Goal: Transaction & Acquisition: Download file/media

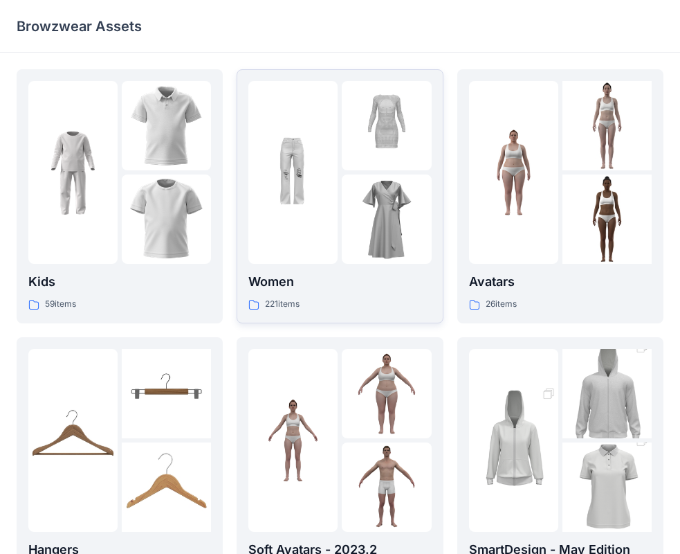
click at [314, 164] on img at bounding box center [293, 172] width 89 height 89
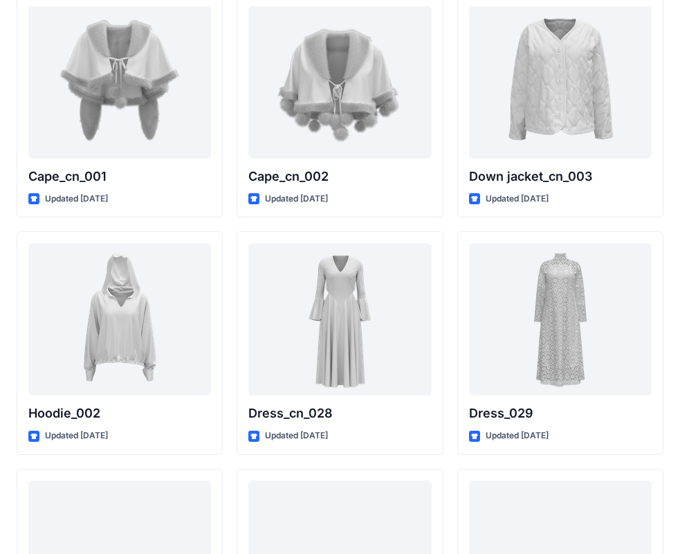
scroll to position [8797, 0]
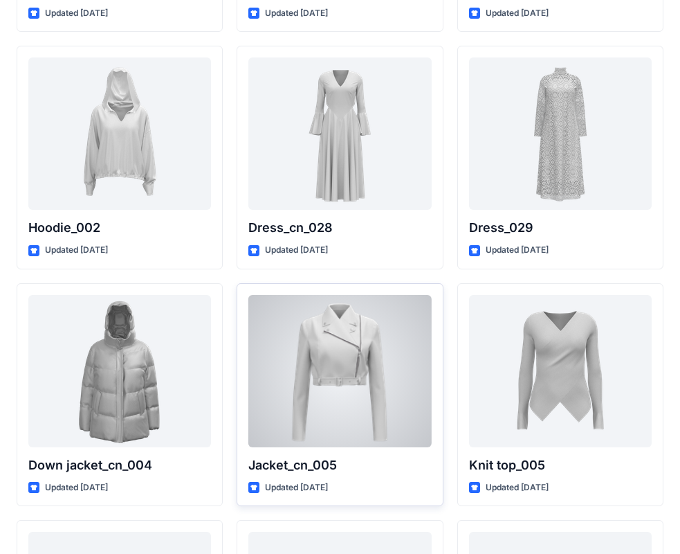
click at [342, 374] on div at bounding box center [340, 371] width 183 height 152
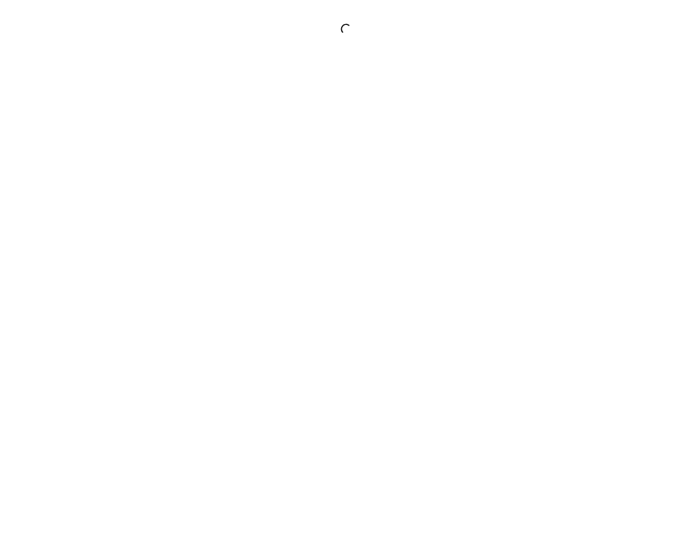
click at [342, 374] on div at bounding box center [346, 277] width 692 height 554
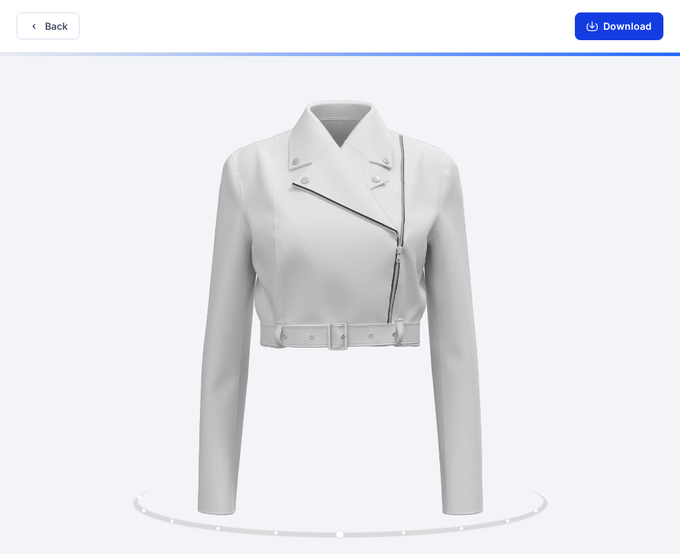
click at [633, 30] on button "Download" at bounding box center [619, 26] width 89 height 28
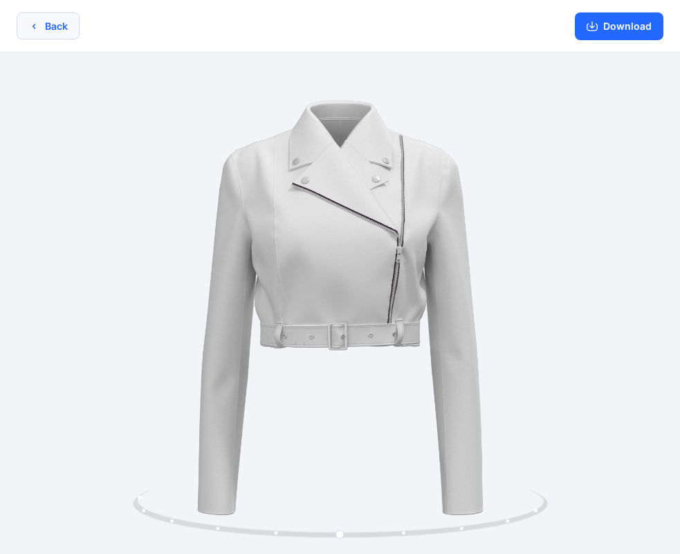
click at [50, 29] on button "Back" at bounding box center [48, 25] width 63 height 27
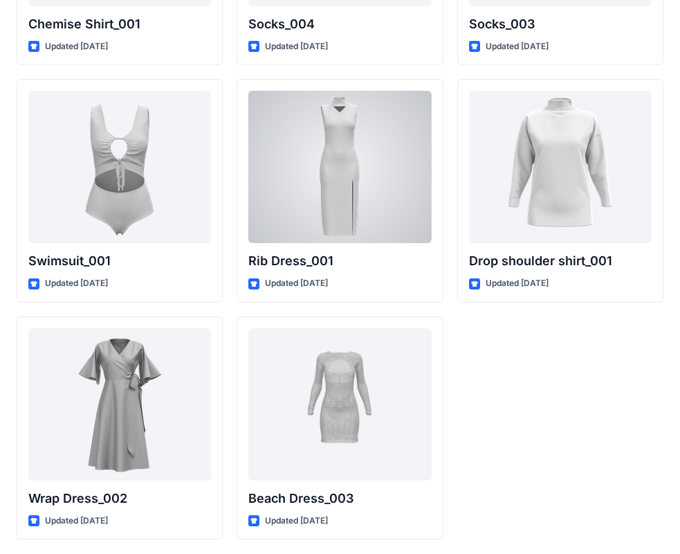
scroll to position [17065, 0]
